Goal: Transaction & Acquisition: Purchase product/service

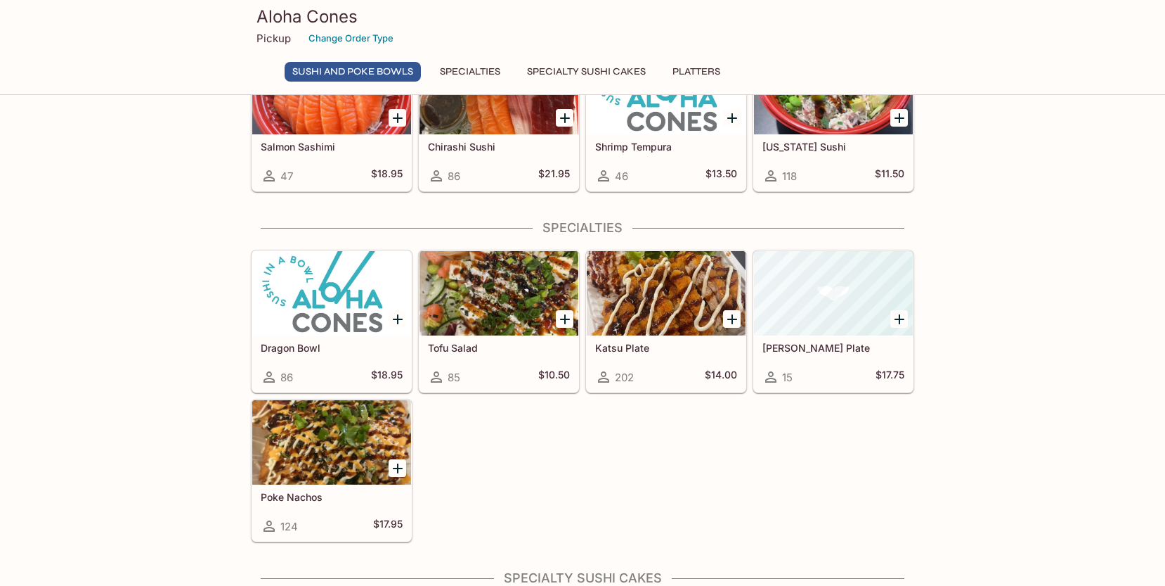
scroll to position [399, 0]
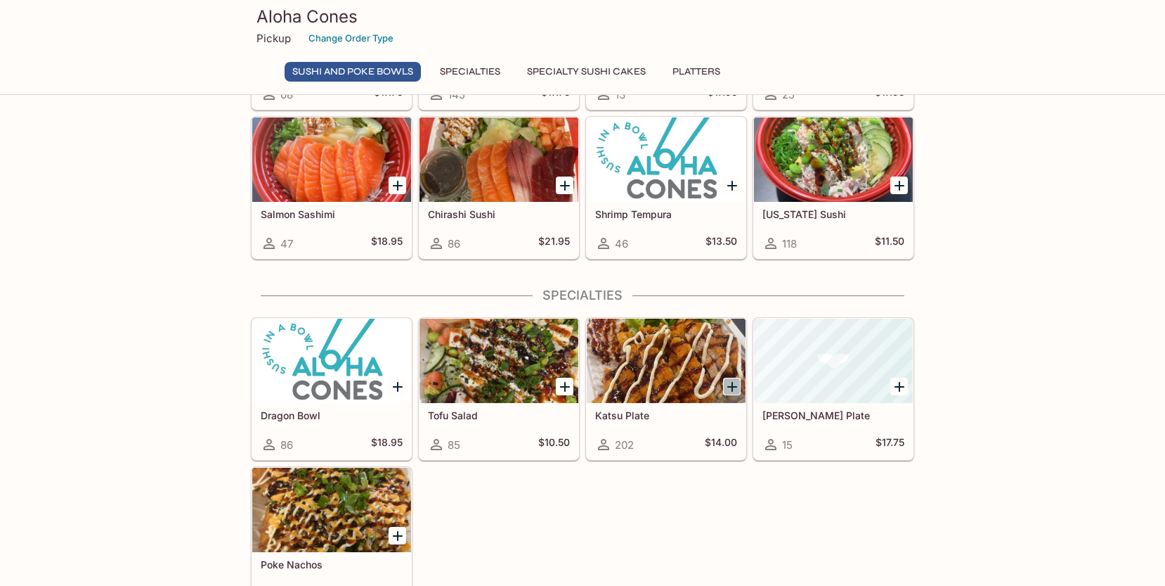
click at [730, 382] on icon "Add Katsu Plate" at bounding box center [732, 386] width 17 height 17
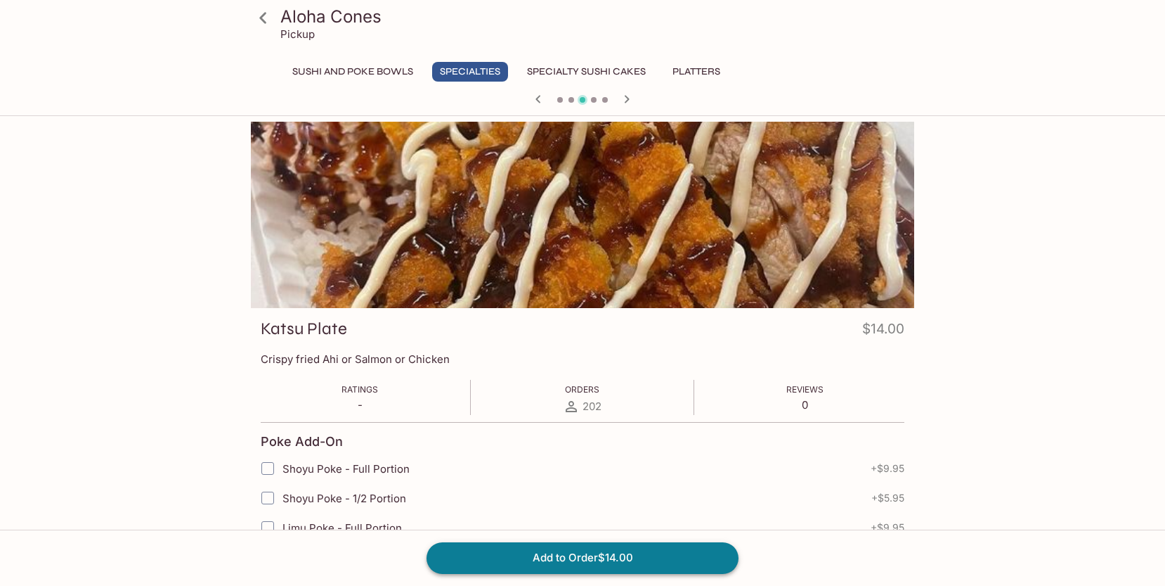
click at [562, 560] on button "Add to Order $14.00" at bounding box center [583, 557] width 312 height 31
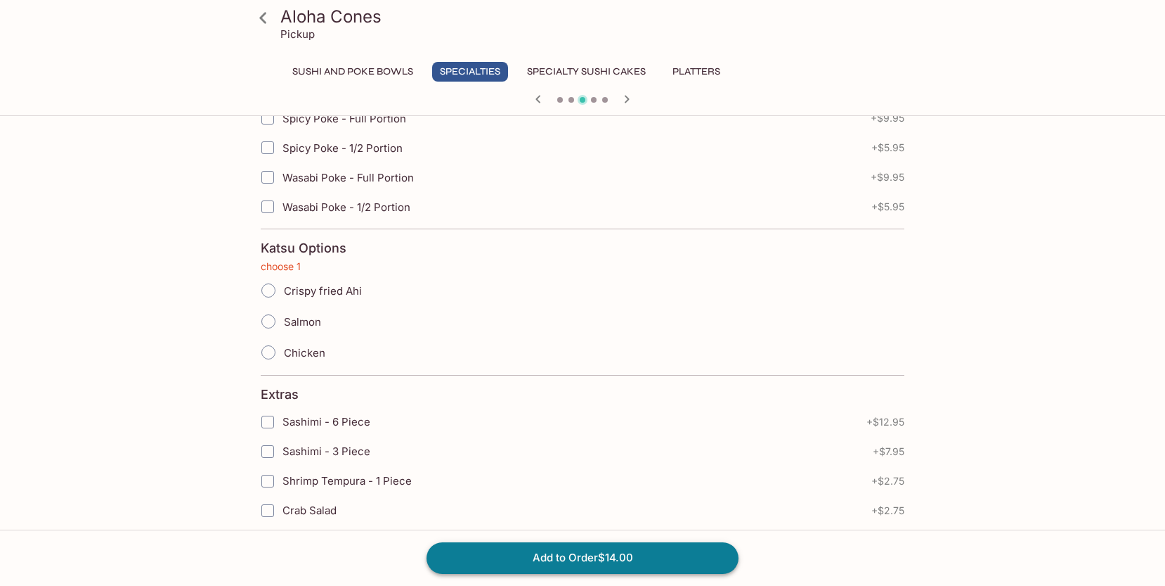
scroll to position [530, 0]
click at [271, 287] on input "Crispy fried Ahi" at bounding box center [269, 288] width 30 height 30
radio input "true"
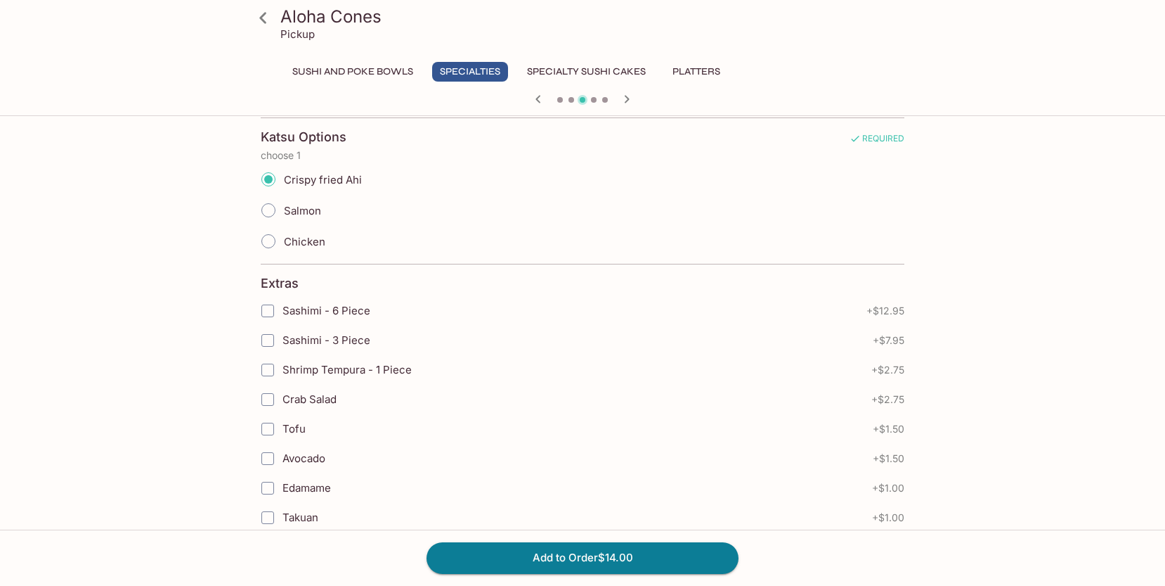
scroll to position [763, 0]
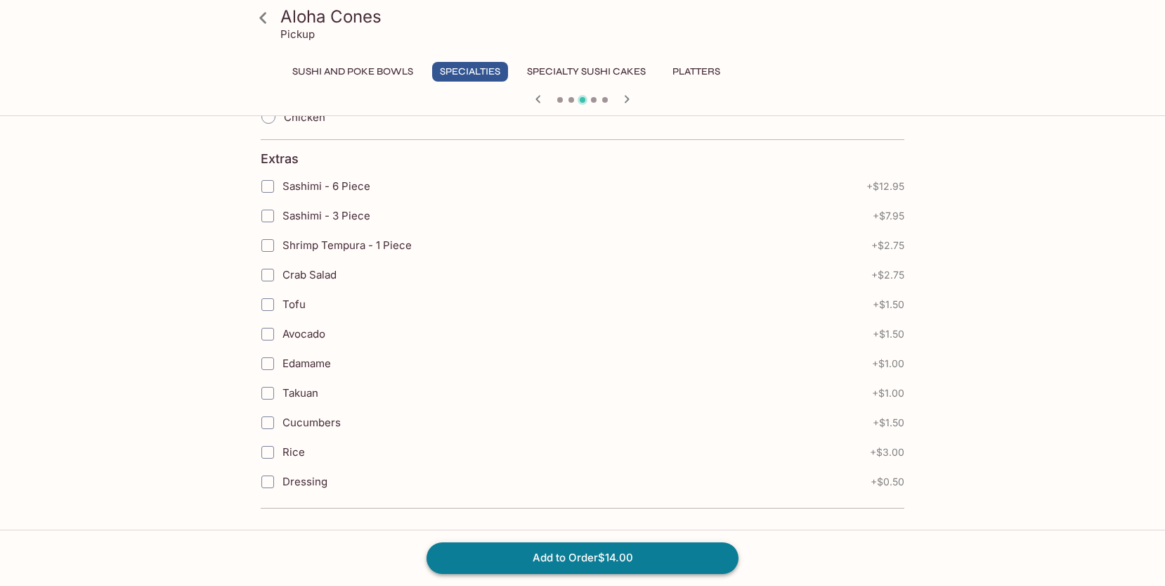
click at [550, 564] on button "Add to Order $14.00" at bounding box center [583, 557] width 312 height 31
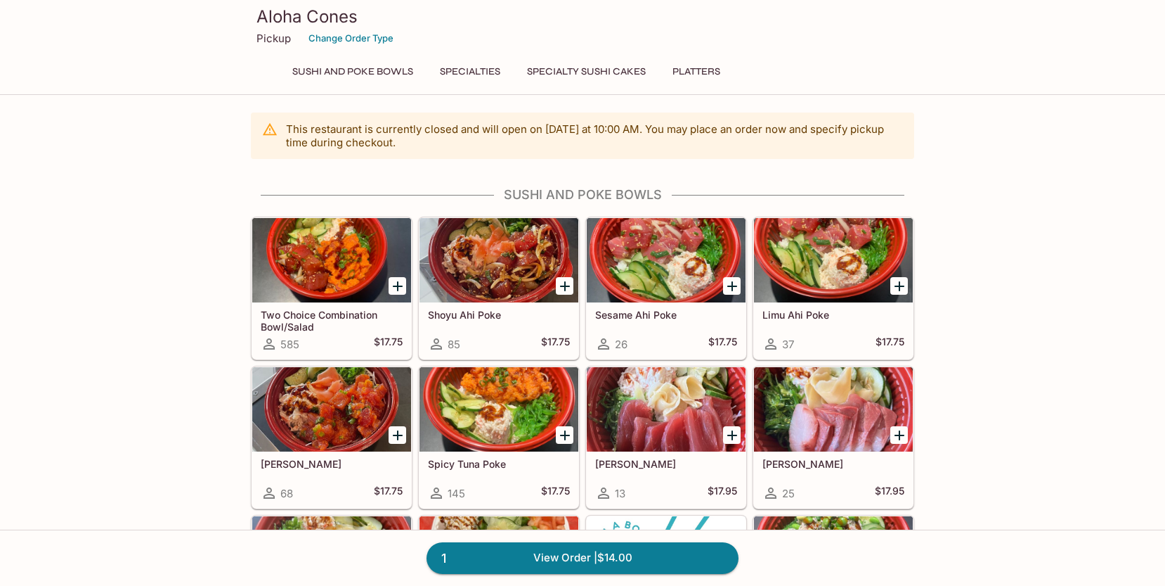
click at [550, 538] on div "1 View Order | $14.00" at bounding box center [582, 557] width 1165 height 56
click at [545, 555] on link "1 View Order | $14.00" at bounding box center [583, 557] width 312 height 31
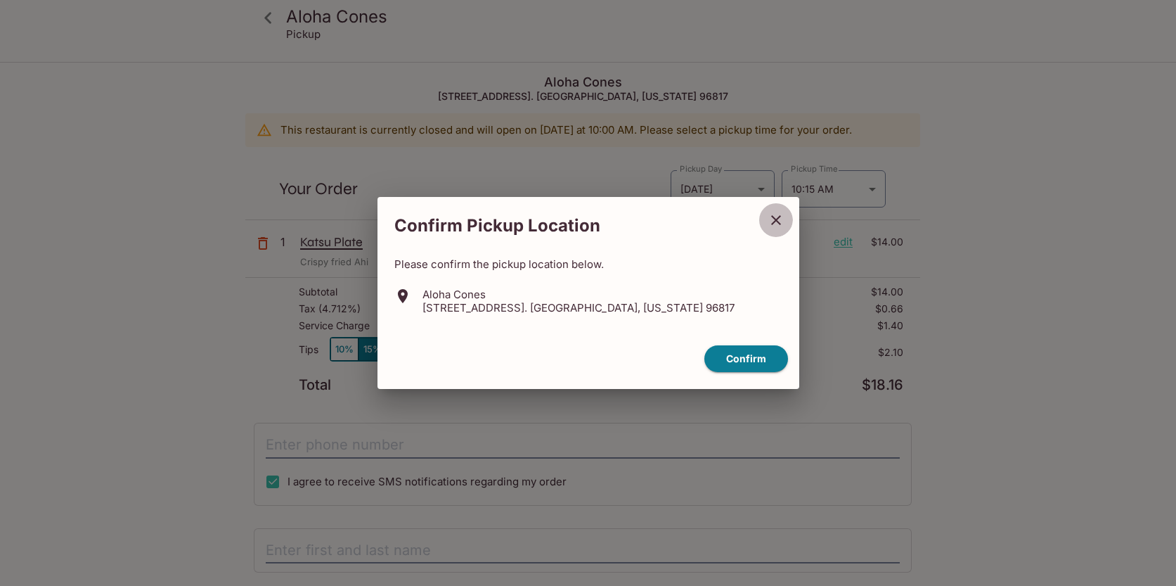
click at [771, 224] on icon "close" at bounding box center [776, 220] width 17 height 17
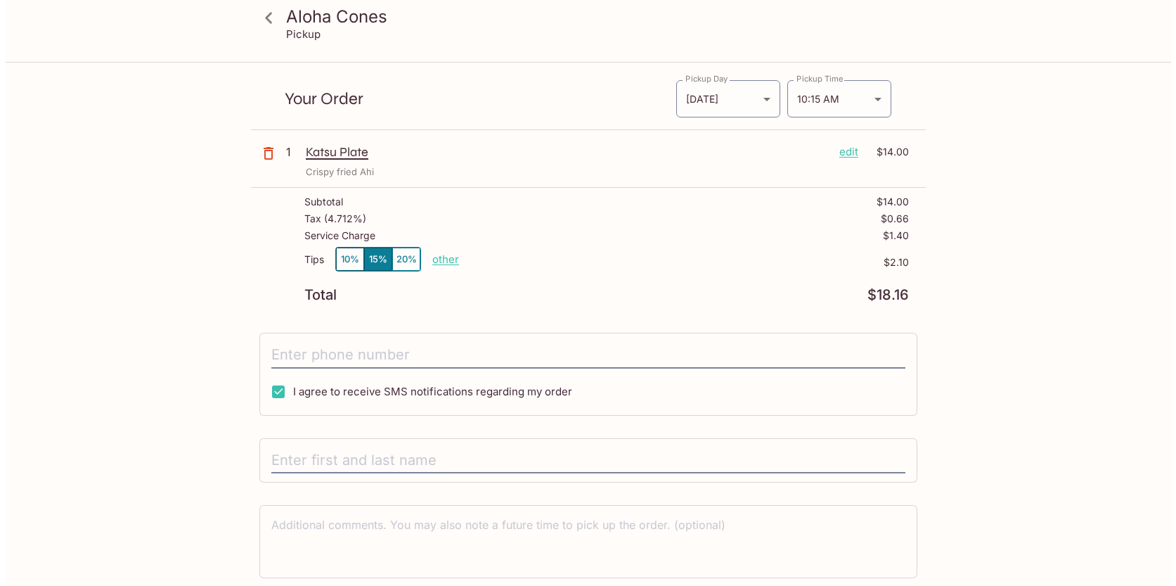
scroll to position [140, 0]
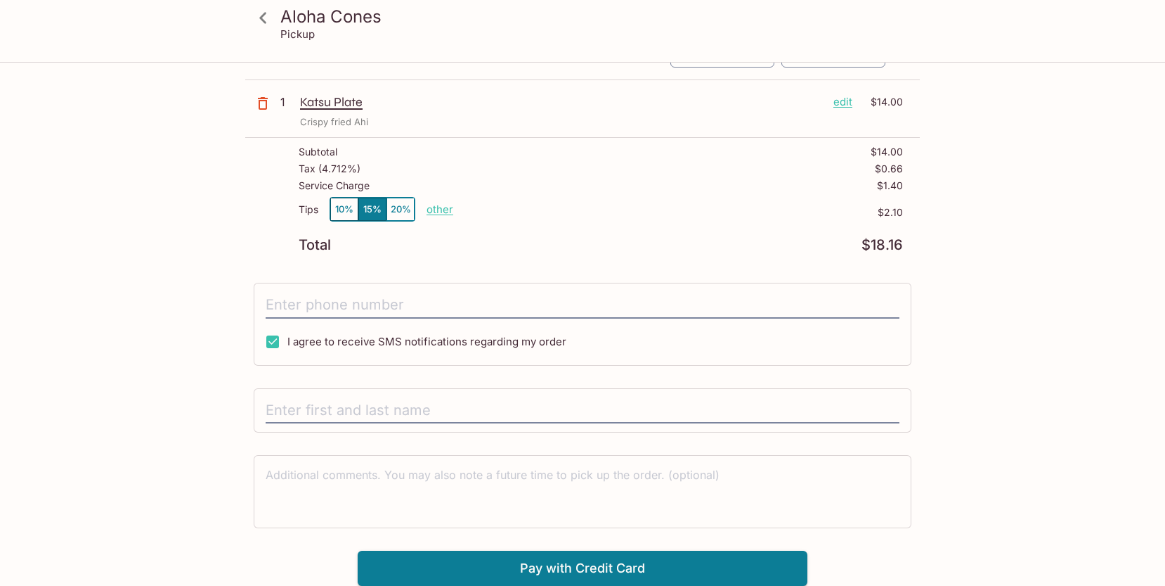
click at [838, 103] on p "edit" at bounding box center [843, 101] width 19 height 15
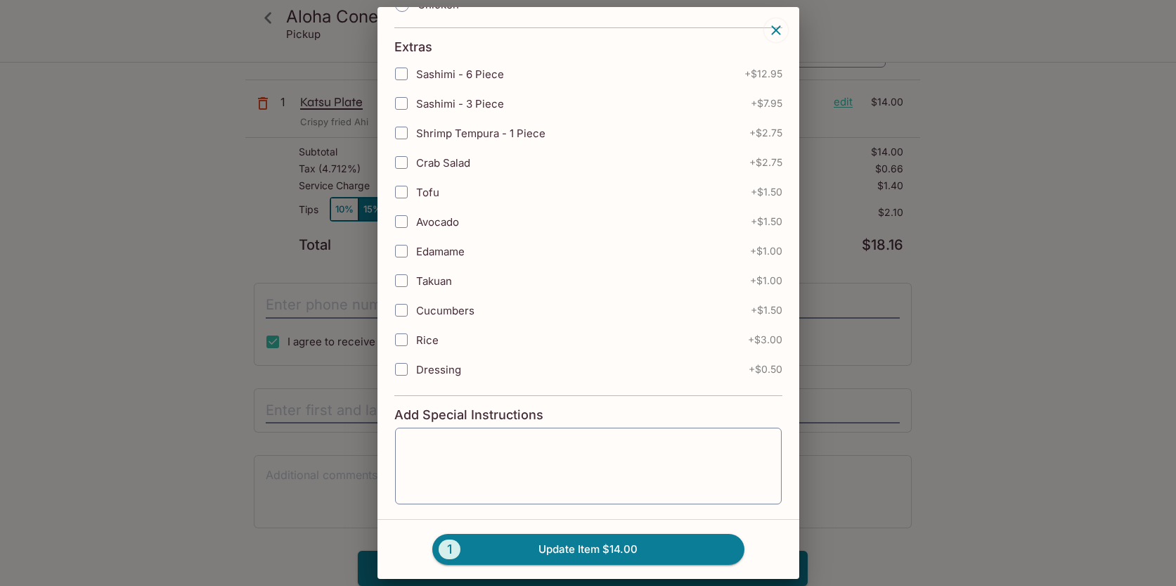
scroll to position [672, 0]
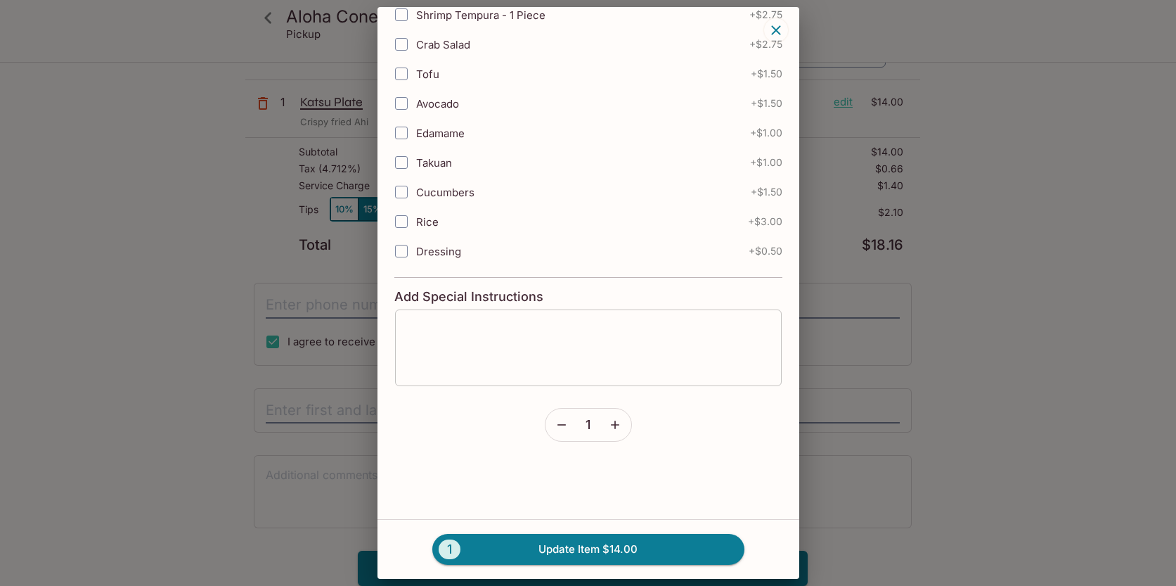
click at [467, 326] on textarea at bounding box center [588, 347] width 367 height 53
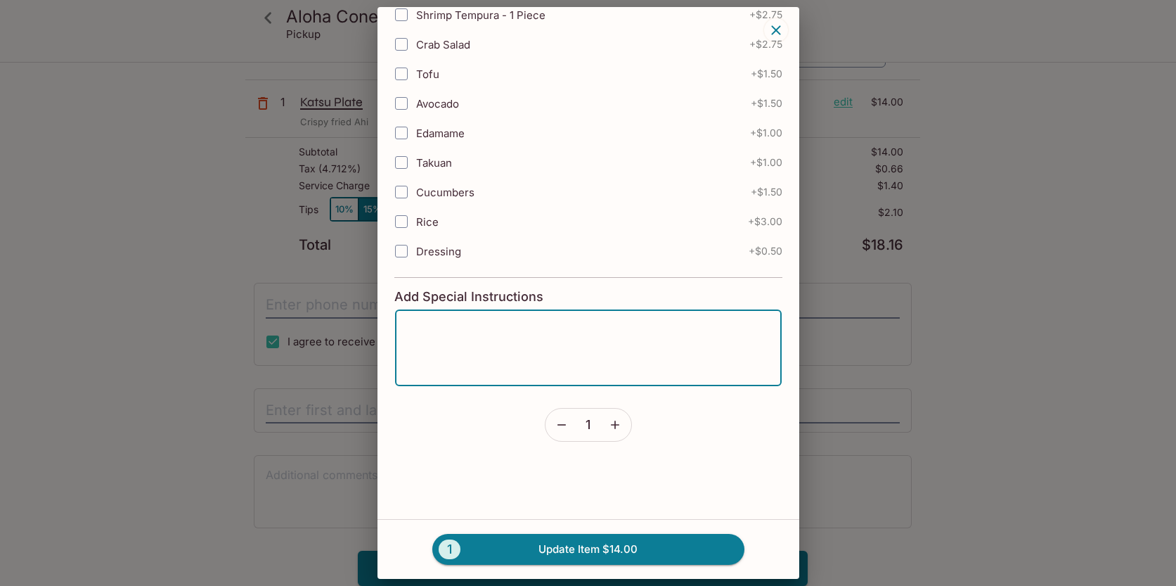
type textarea "A"
type textarea "O"
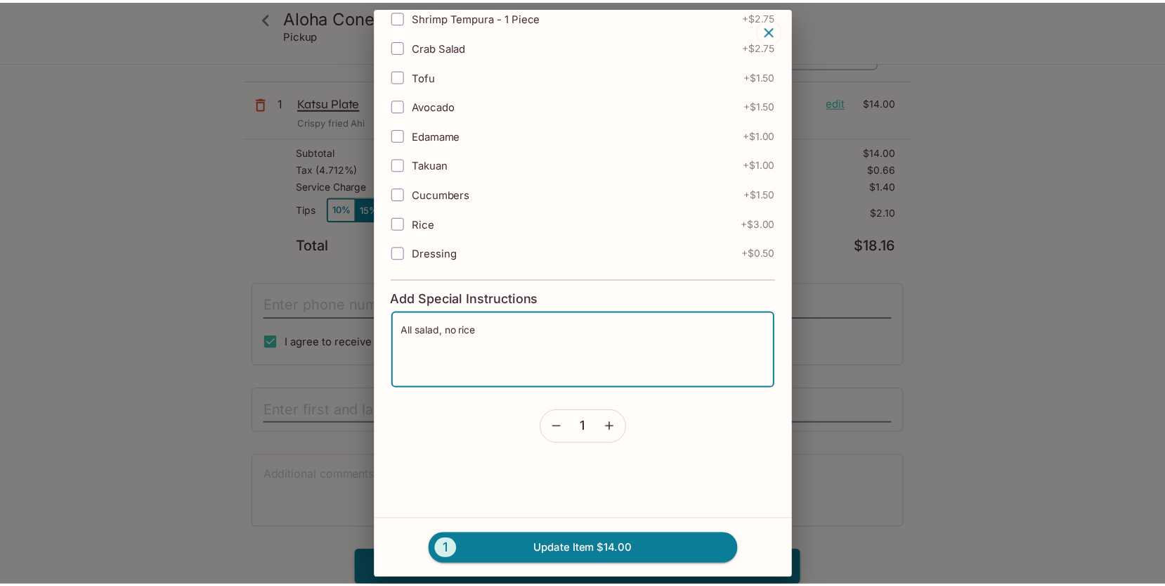
scroll to position [669, 0]
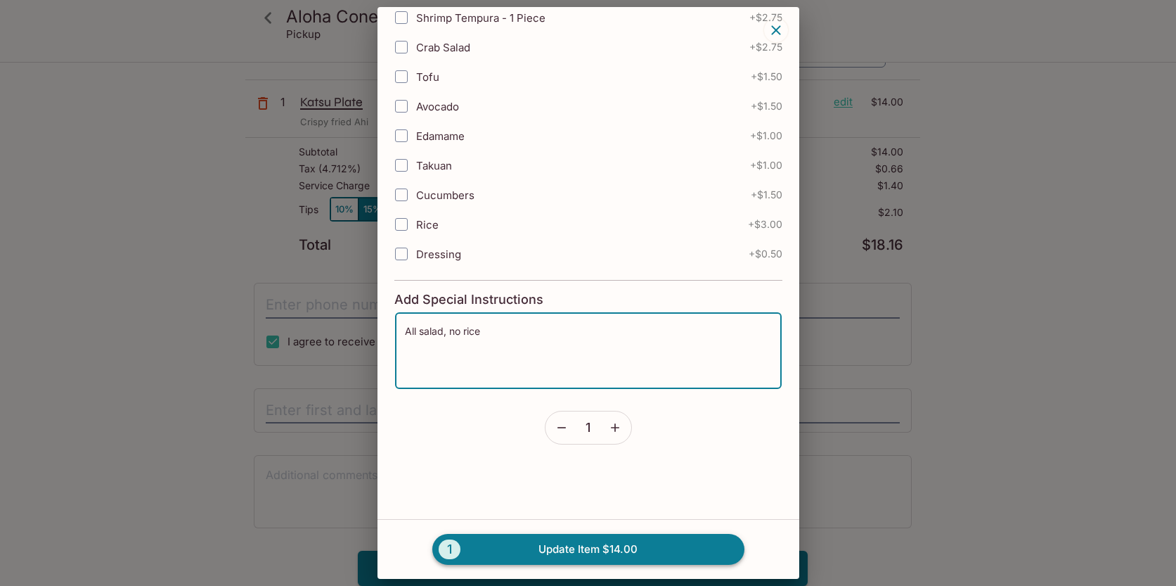
type textarea "All salad, no rice"
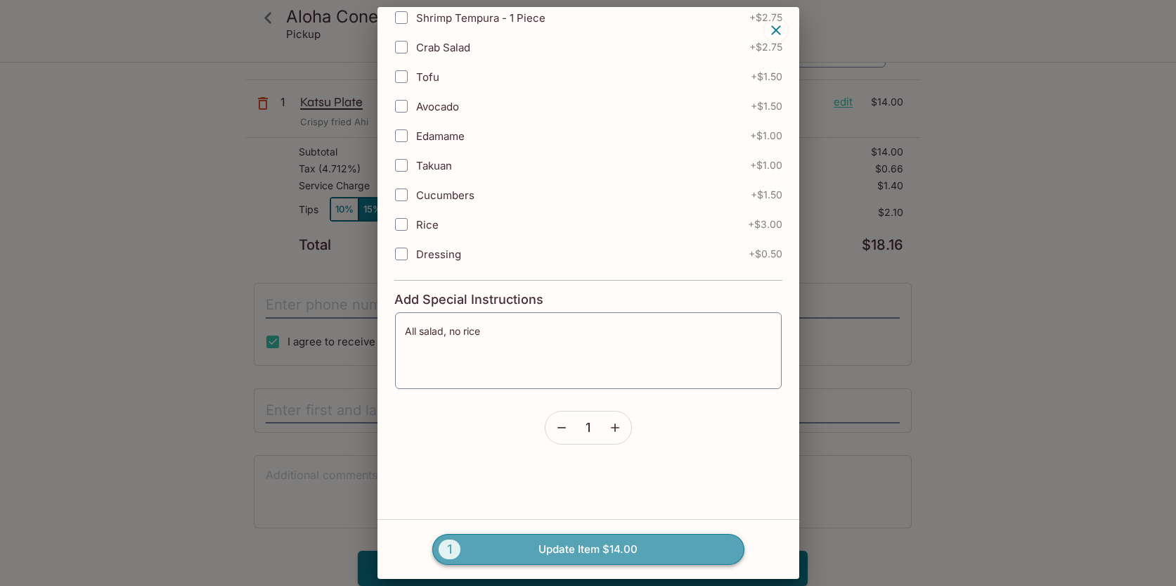
click at [584, 539] on button "1 Update Item $14.00" at bounding box center [588, 548] width 312 height 31
